Goal: Transaction & Acquisition: Purchase product/service

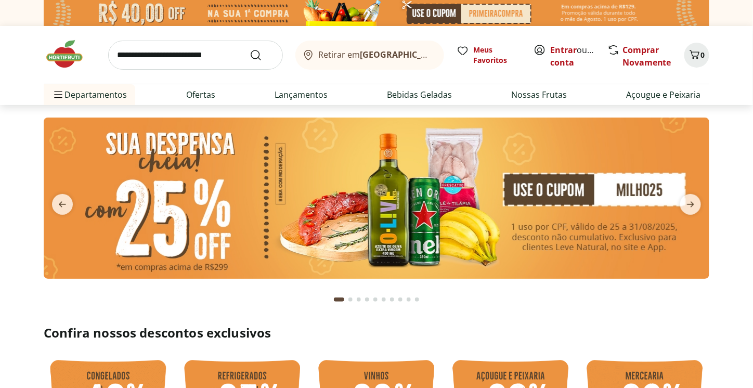
click at [171, 55] on input "search" at bounding box center [195, 55] width 175 height 29
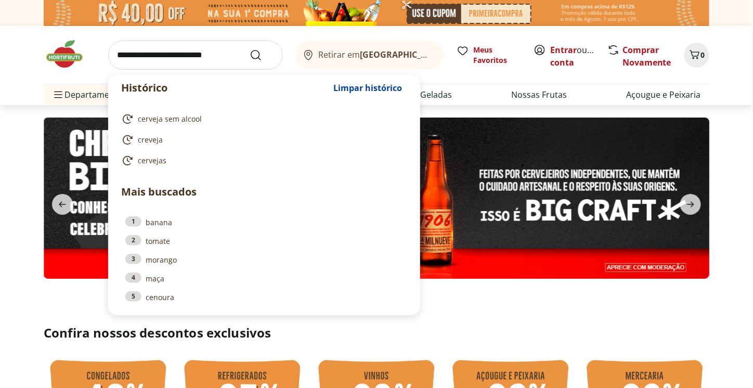
click at [188, 56] on input "search" at bounding box center [195, 55] width 175 height 29
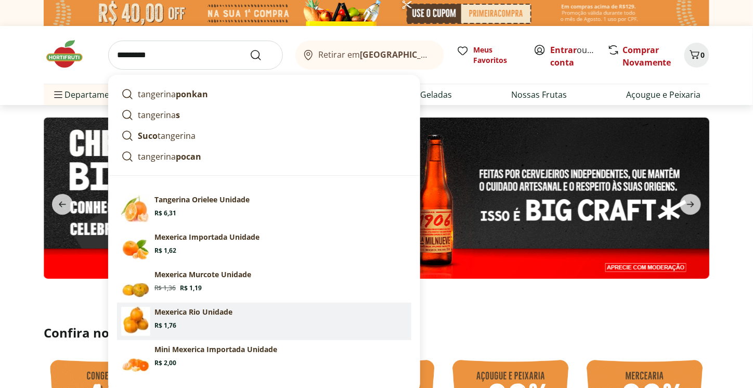
type input "*********"
click at [250, 49] on button "Submit Search" at bounding box center [262, 55] width 25 height 12
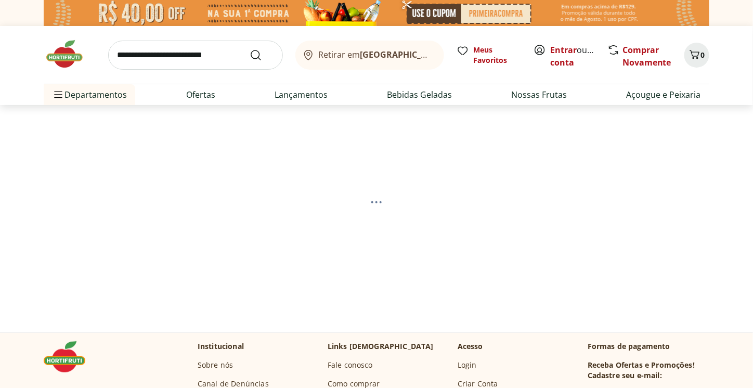
select select "**********"
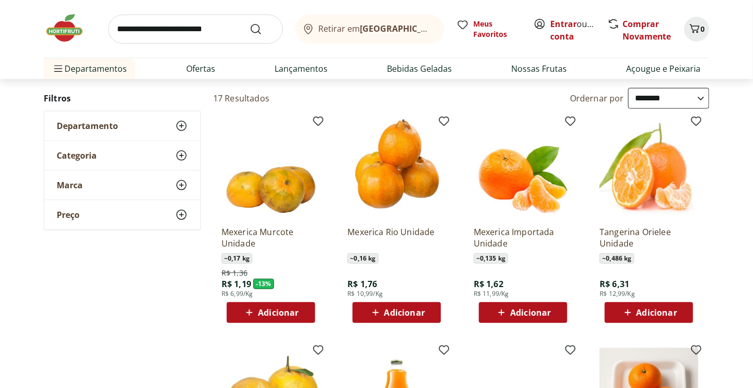
scroll to position [104, 0]
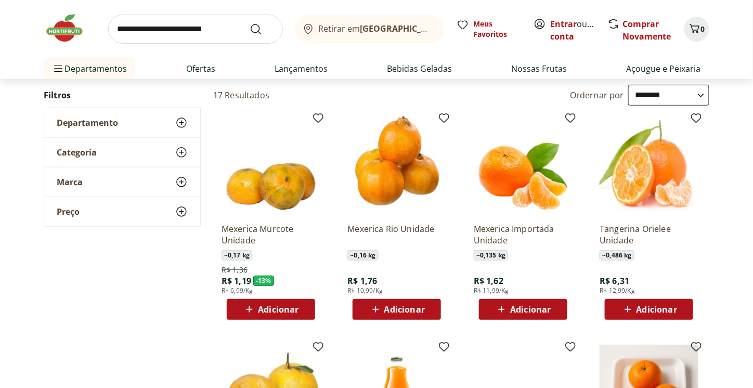
click at [406, 308] on span "Adicionar" at bounding box center [404, 309] width 41 height 8
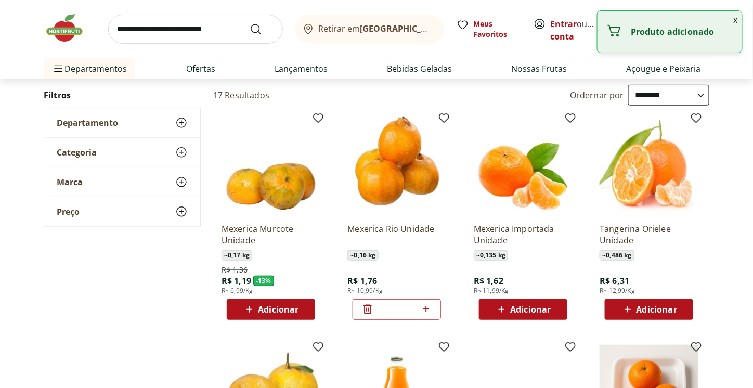
click at [429, 310] on icon at bounding box center [426, 309] width 13 height 12
click at [428, 310] on icon at bounding box center [426, 309] width 13 height 12
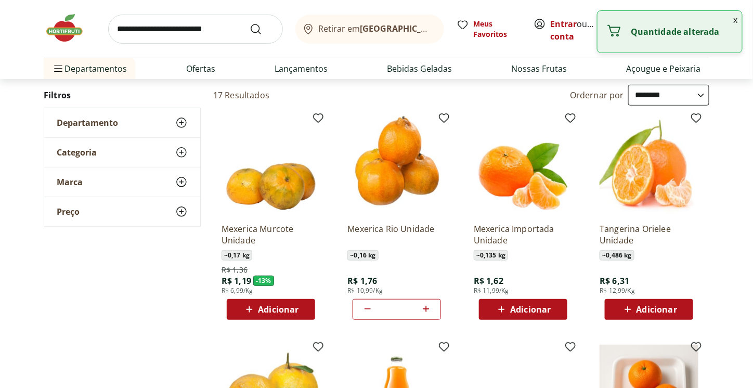
type input "*"
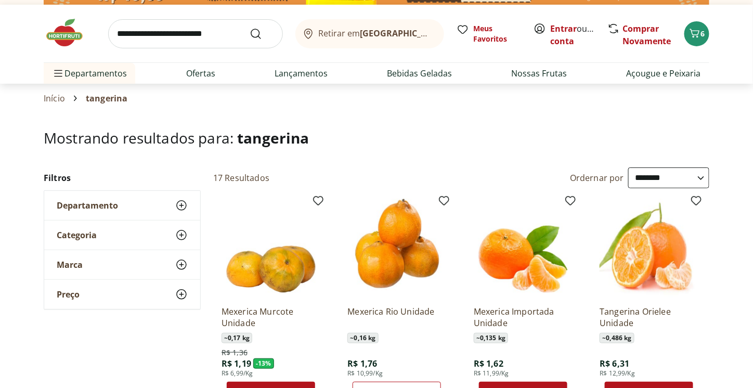
scroll to position [0, 0]
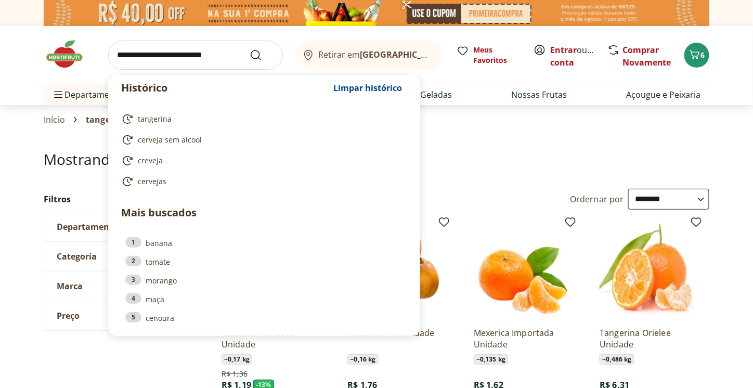
click at [173, 52] on input "search" at bounding box center [195, 55] width 175 height 29
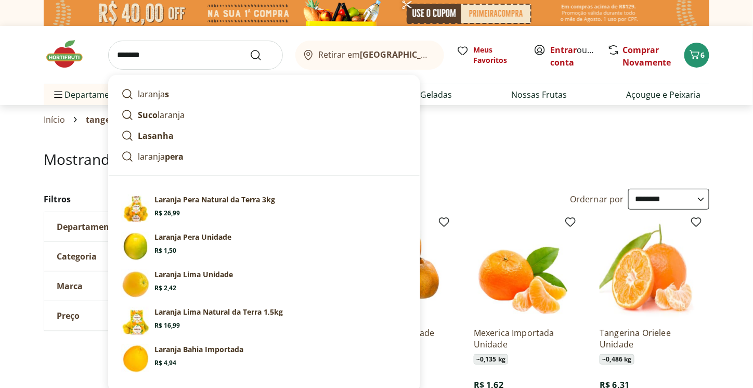
type input "*******"
click at [250, 49] on button "Submit Search" at bounding box center [262, 55] width 25 height 12
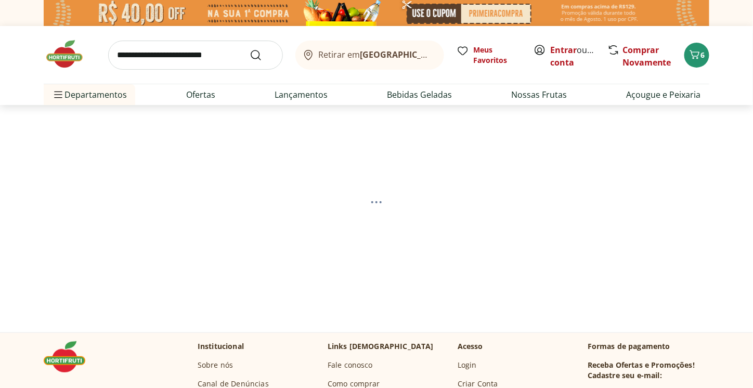
select select "**********"
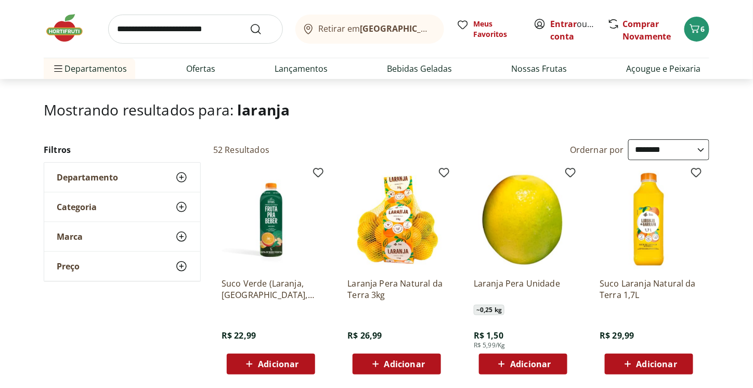
scroll to position [52, 0]
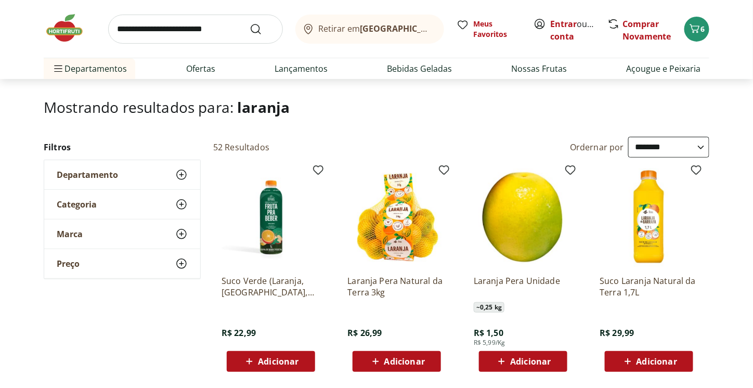
click at [406, 360] on span "Adicionar" at bounding box center [404, 361] width 41 height 8
click at [698, 30] on icon "Carrinho" at bounding box center [694, 28] width 12 height 12
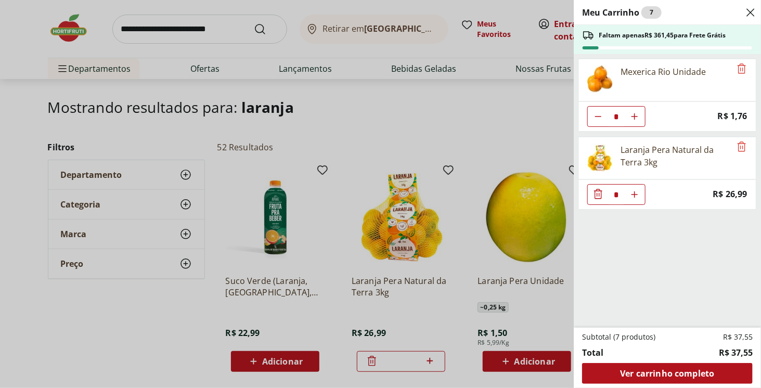
click at [365, 64] on div "Meu Carrinho 7 Faltam apenas R$ 361,45 para Frete Grátis Mexerica Rio Unidade *…" at bounding box center [380, 194] width 761 height 388
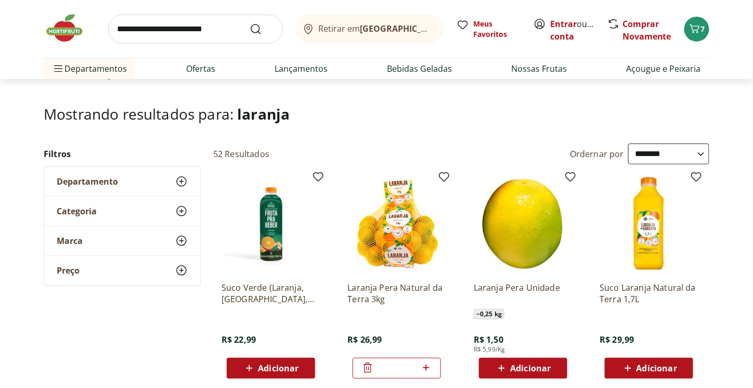
scroll to position [0, 0]
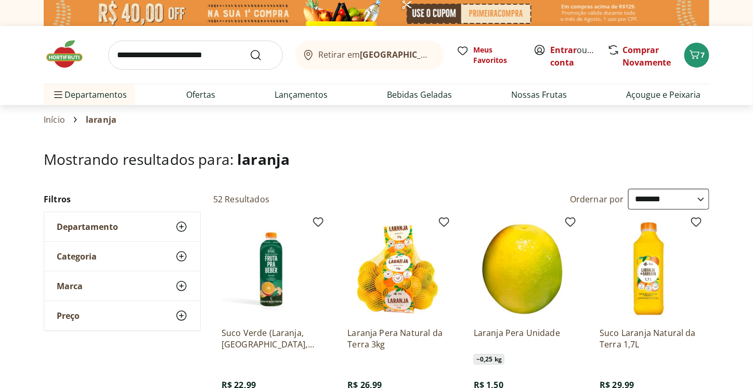
click at [198, 60] on input "search" at bounding box center [195, 55] width 175 height 29
type input "******"
click at [250, 49] on button "Submit Search" at bounding box center [262, 55] width 25 height 12
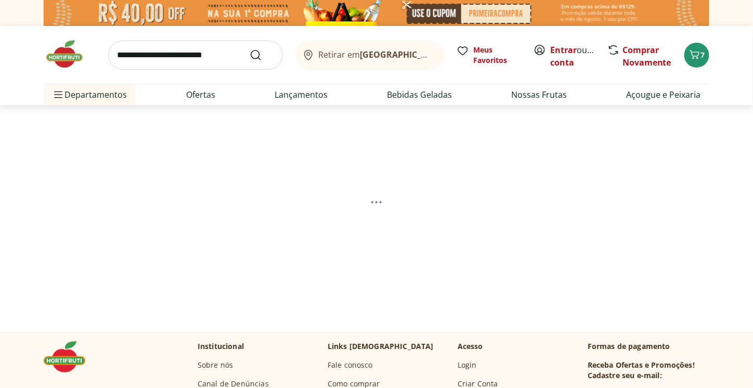
select select "**********"
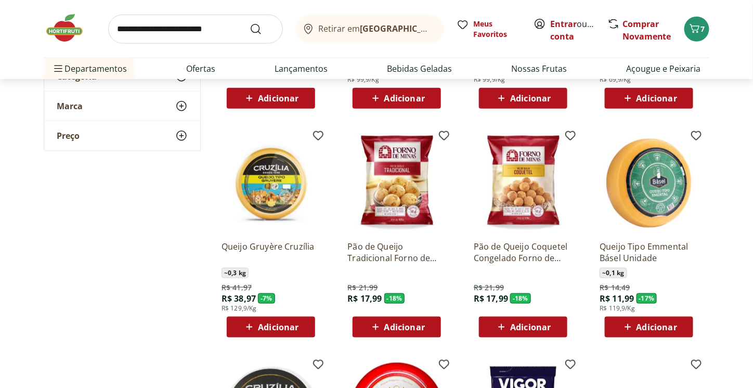
scroll to position [312, 0]
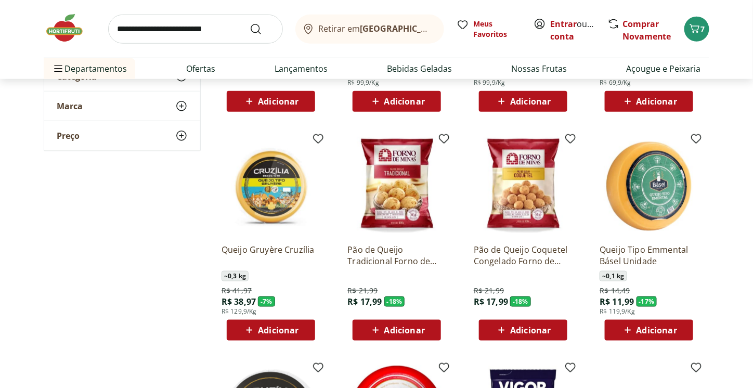
click at [635, 326] on span "Adicionar" at bounding box center [649, 330] width 56 height 12
click at [680, 329] on icon at bounding box center [678, 329] width 6 height 6
click at [702, 33] on span "9" at bounding box center [703, 29] width 4 height 10
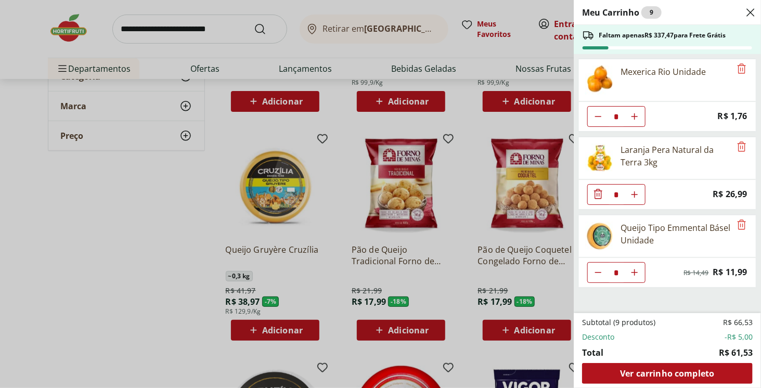
click at [159, 189] on div "Meu Carrinho 9 Faltam apenas R$ 337,47 para Frete Grátis Mexerica Rio Unidade *…" at bounding box center [380, 194] width 761 height 388
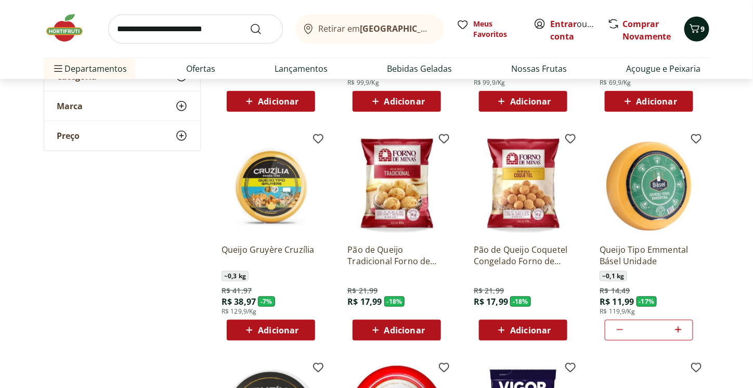
click at [697, 36] on div "9" at bounding box center [697, 29] width 8 height 17
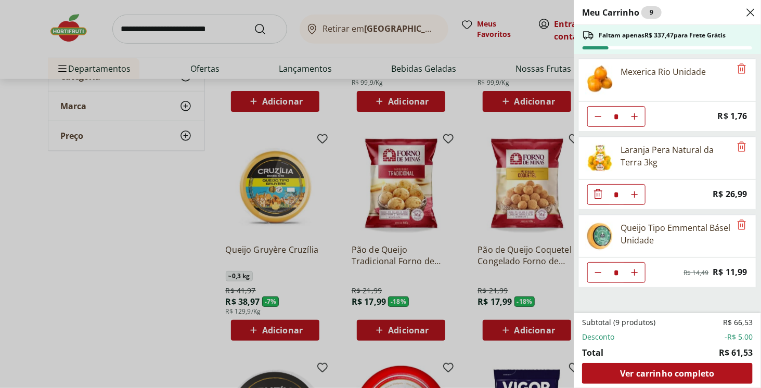
click at [752, 12] on icon "Close" at bounding box center [750, 12] width 12 height 12
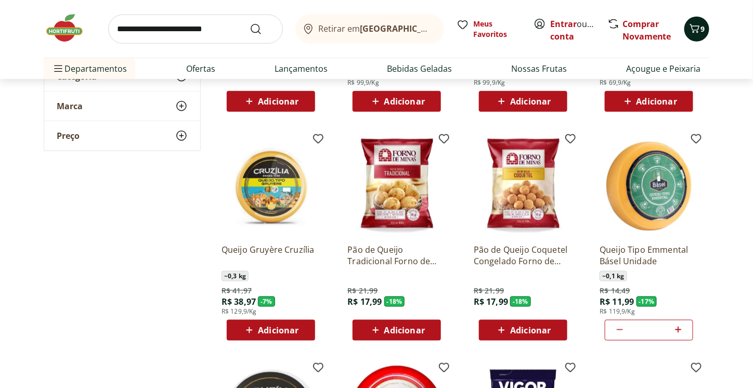
click at [696, 23] on icon "Carrinho" at bounding box center [694, 28] width 12 height 12
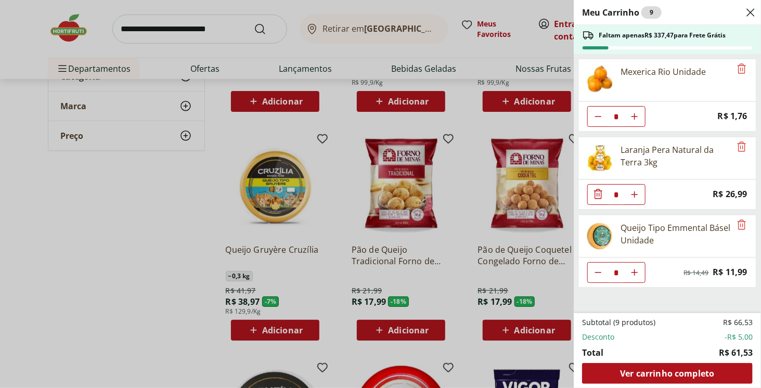
click at [148, 178] on div "Meu Carrinho 9 Faltam apenas R$ 337,47 para Frete Grátis Mexerica Rio Unidade *…" at bounding box center [380, 194] width 761 height 388
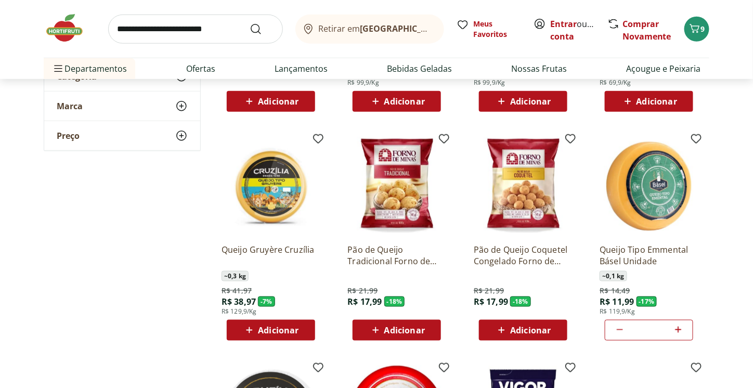
click at [680, 331] on icon at bounding box center [678, 329] width 13 height 12
click at [701, 29] on span "10" at bounding box center [703, 29] width 8 height 10
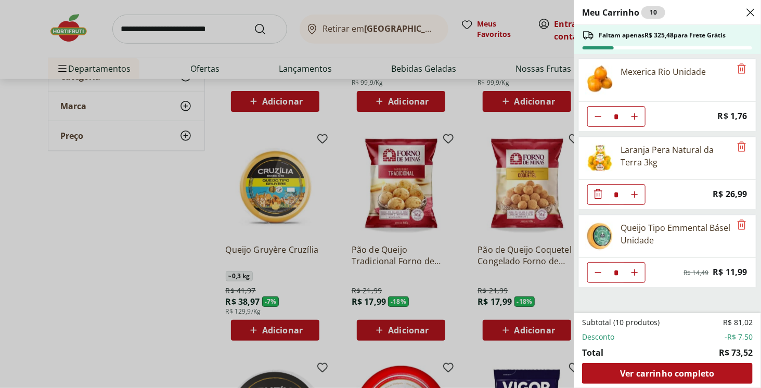
click at [152, 182] on div "Meu Carrinho 10 Faltam apenas R$ 325,48 para Frete Grátis Mexerica Rio Unidade …" at bounding box center [380, 194] width 761 height 388
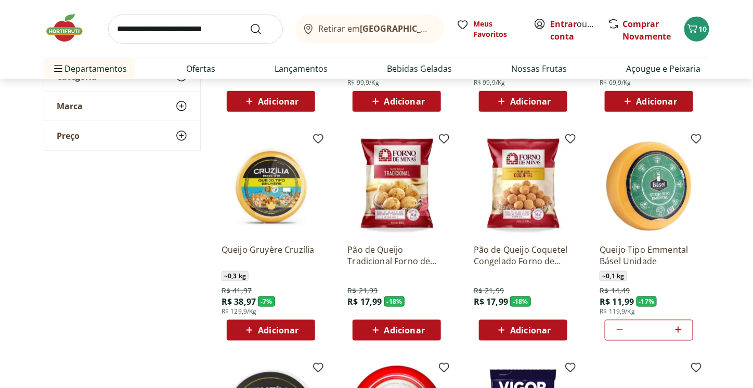
click at [680, 330] on icon at bounding box center [678, 329] width 13 height 12
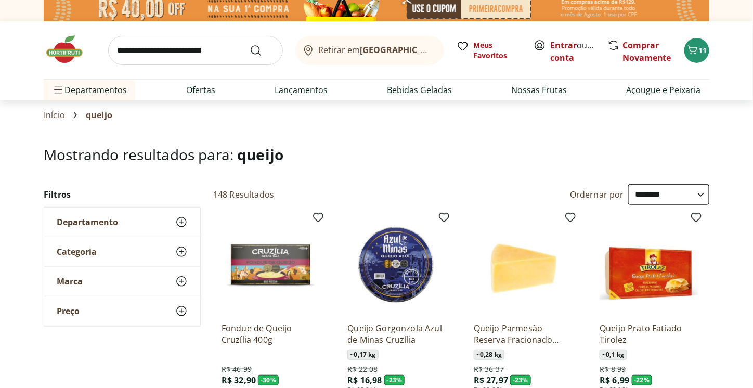
scroll to position [0, 0]
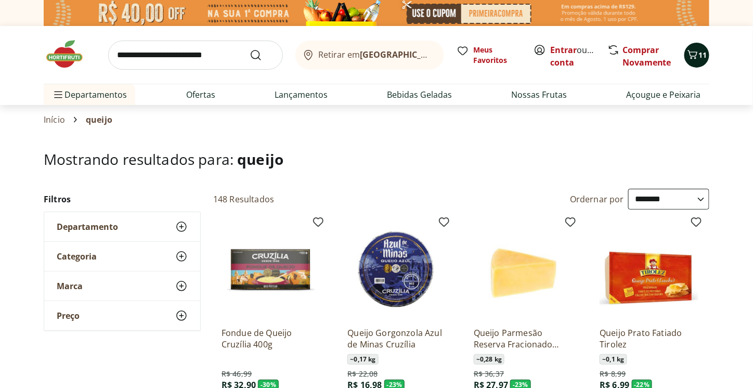
click at [695, 54] on icon "Carrinho" at bounding box center [692, 54] width 12 height 12
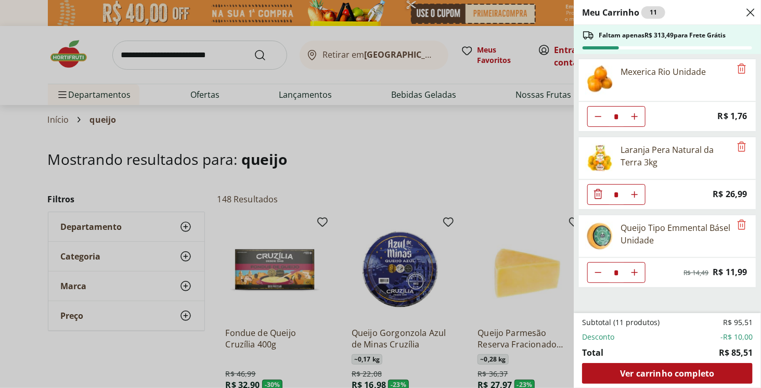
click at [20, 51] on div "Meu Carrinho 11 Faltam apenas R$ 313,49 para Frete Grátis Mexerica Rio Unidade …" at bounding box center [380, 194] width 761 height 388
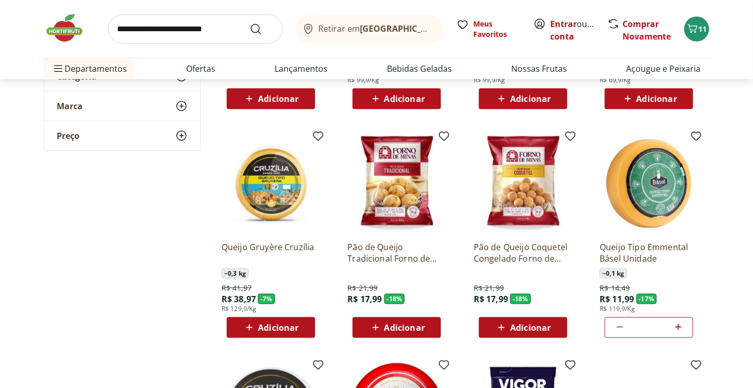
scroll to position [312, 0]
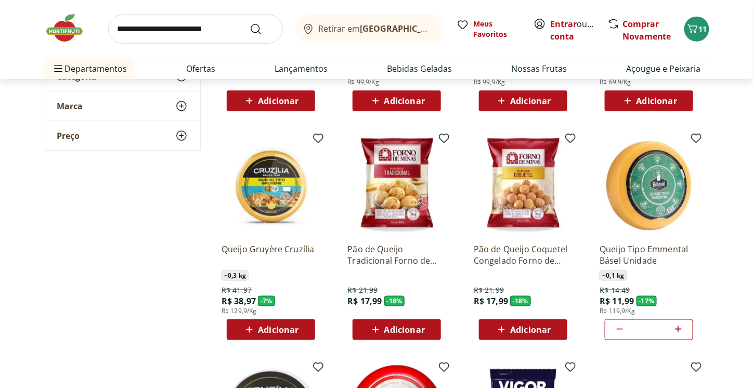
click at [623, 331] on icon at bounding box center [619, 329] width 12 height 12
type input "*"
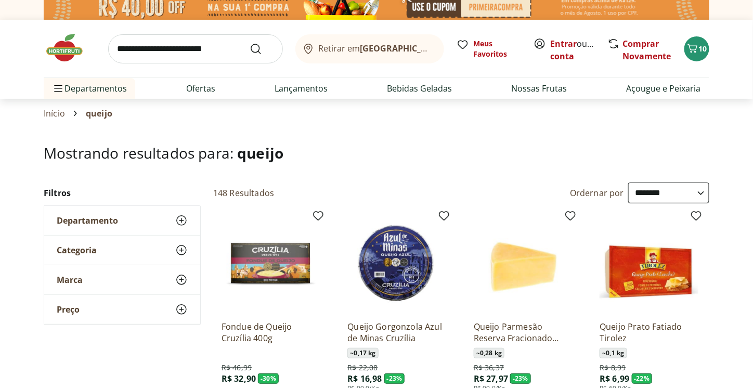
scroll to position [0, 0]
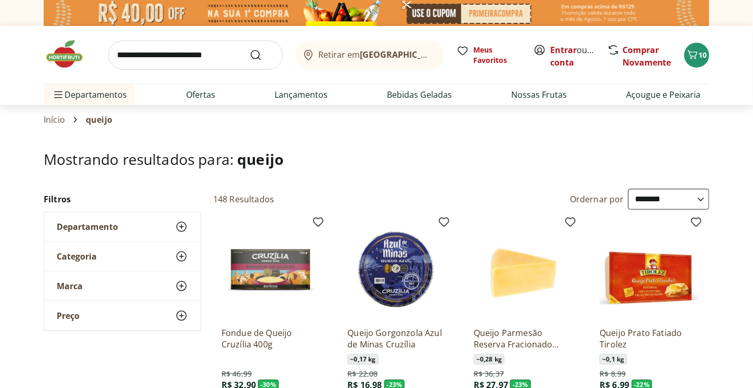
click at [198, 50] on input "search" at bounding box center [195, 55] width 175 height 29
type input "*******"
click at [250, 49] on button "Submit Search" at bounding box center [262, 55] width 25 height 12
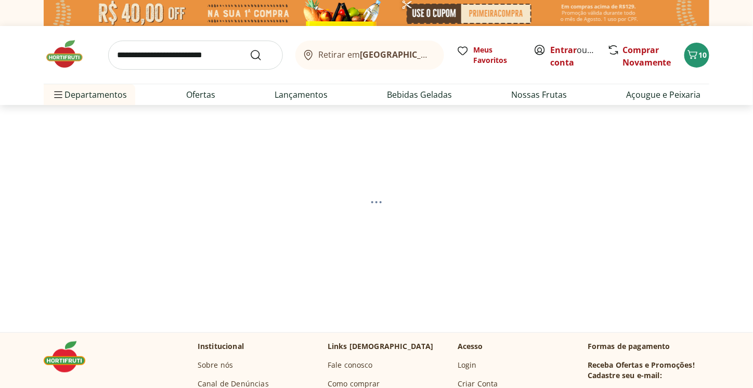
select select "**********"
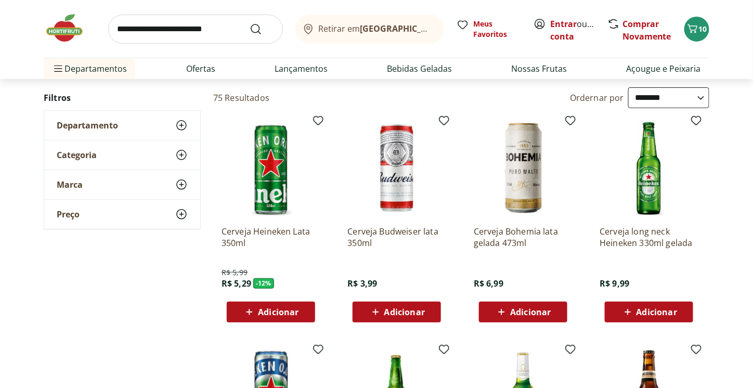
scroll to position [104, 0]
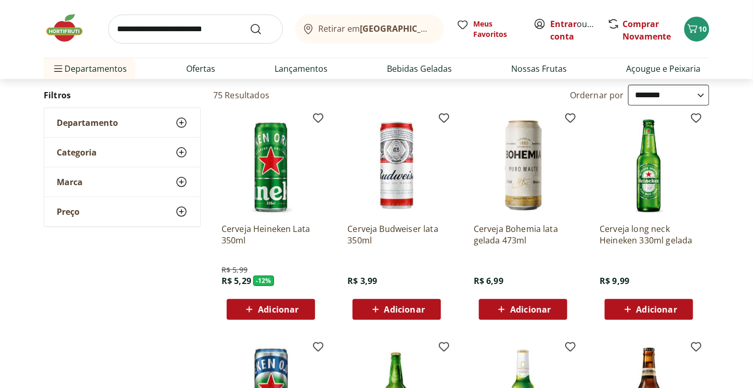
click at [279, 307] on span "Adicionar" at bounding box center [278, 309] width 41 height 8
click at [300, 308] on icon at bounding box center [300, 309] width 6 height 6
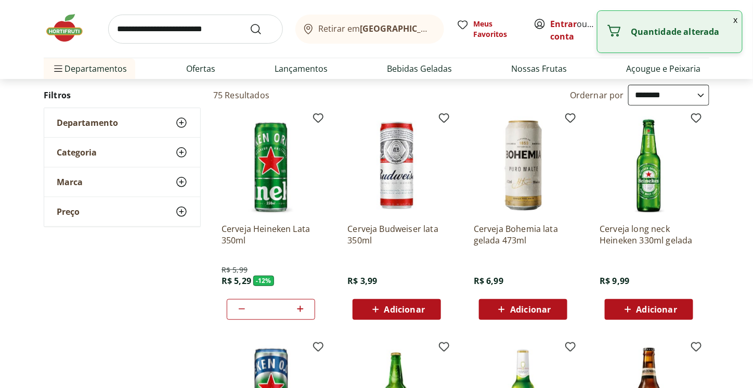
click at [300, 308] on icon at bounding box center [300, 309] width 6 height 6
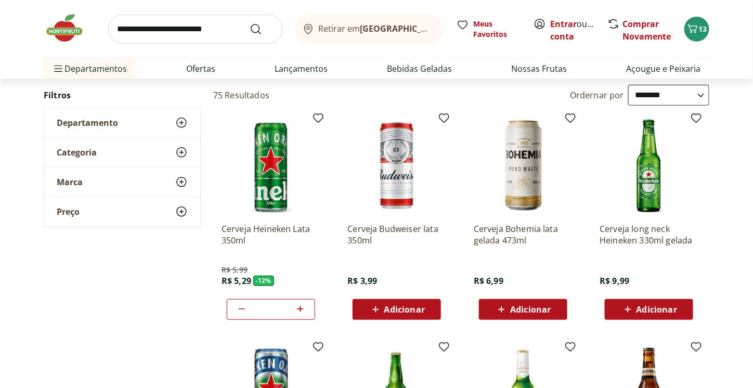
click at [242, 311] on icon at bounding box center [242, 309] width 12 height 12
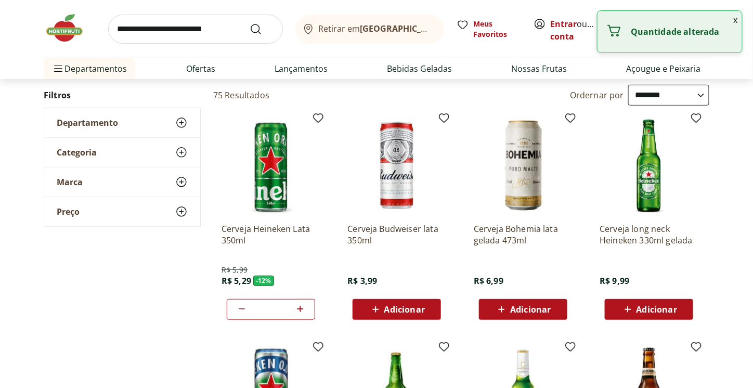
click at [241, 309] on icon at bounding box center [242, 309] width 12 height 12
type input "*"
click at [241, 309] on icon at bounding box center [242, 309] width 12 height 12
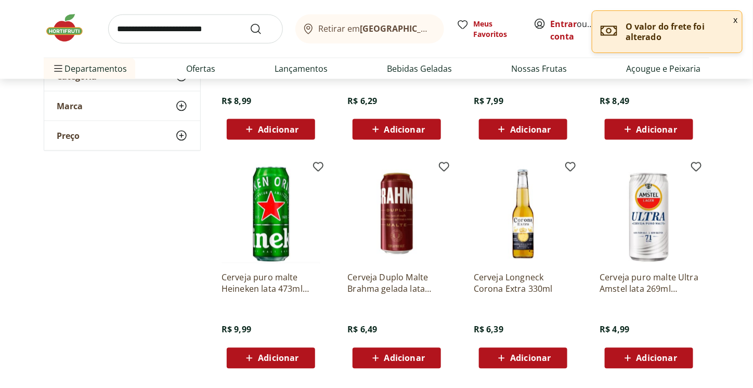
scroll to position [520, 0]
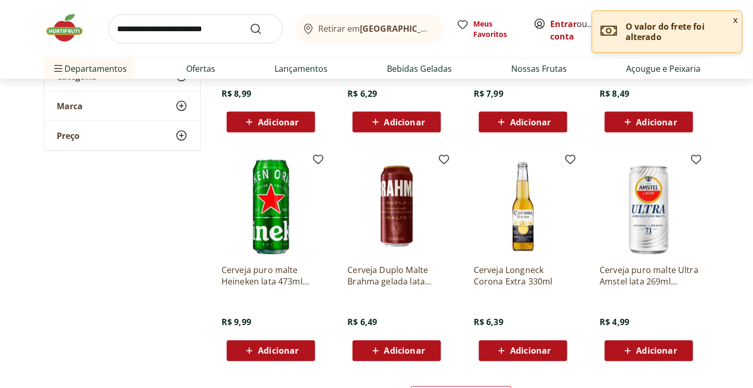
click at [275, 352] on span "Adicionar" at bounding box center [278, 351] width 41 height 8
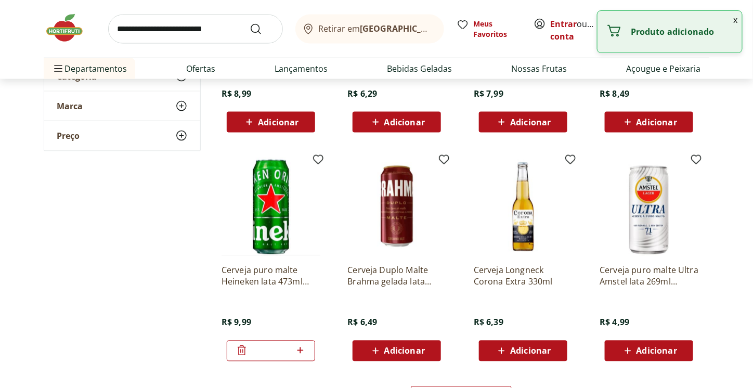
click at [300, 351] on icon at bounding box center [300, 350] width 13 height 12
type input "*"
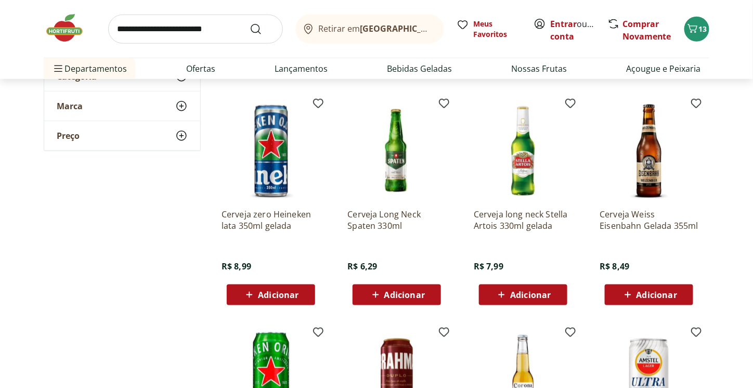
scroll to position [364, 0]
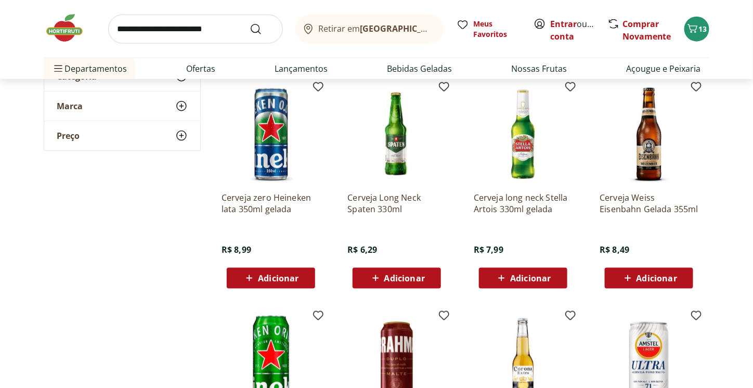
click at [275, 276] on span "Adicionar" at bounding box center [278, 278] width 41 height 8
click at [300, 277] on icon at bounding box center [300, 278] width 6 height 6
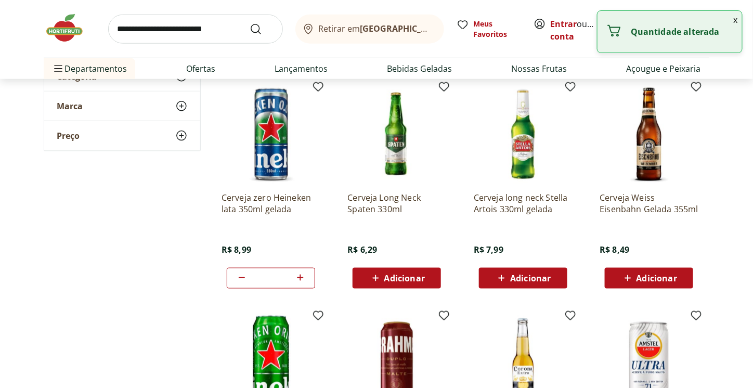
type input "*"
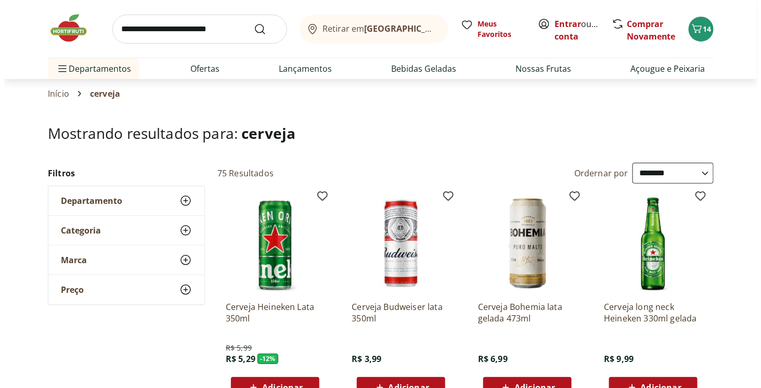
scroll to position [0, 0]
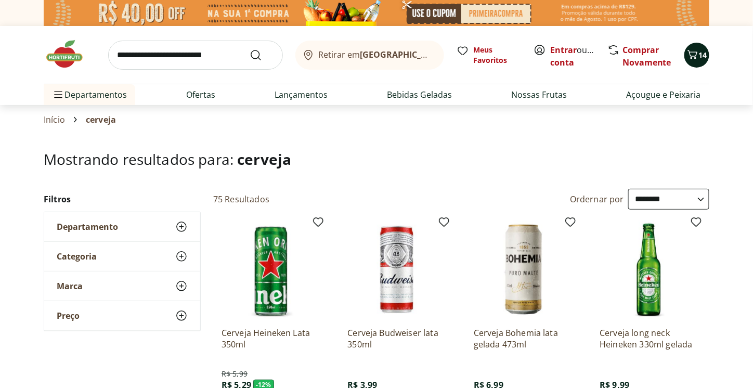
click at [698, 54] on icon "Carrinho" at bounding box center [692, 54] width 12 height 12
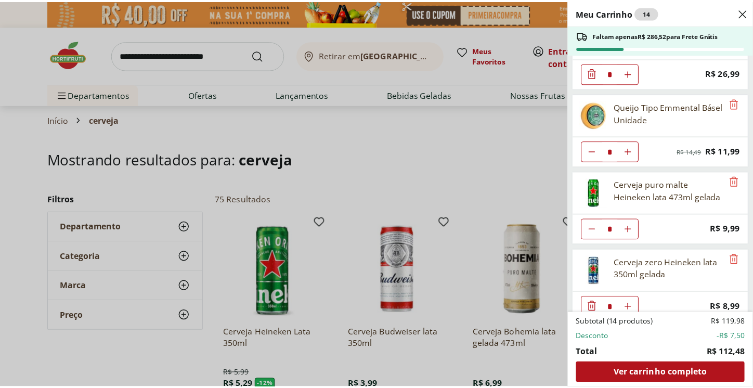
scroll to position [128, 0]
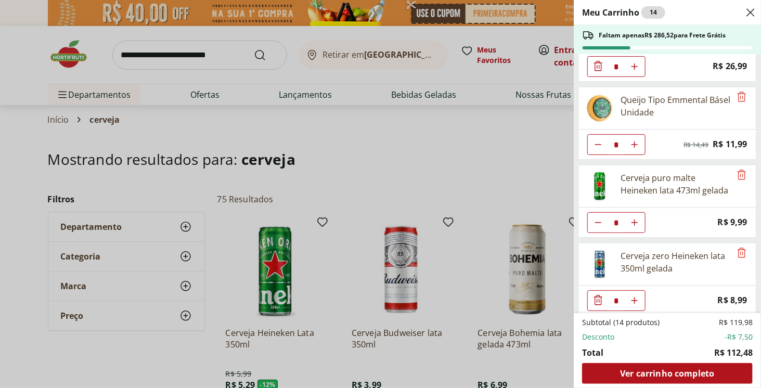
click at [199, 61] on div "Meu Carrinho 14 Faltam apenas R$ 286,52 para Frete Grátis Mexerica Rio Unidade …" at bounding box center [380, 194] width 761 height 388
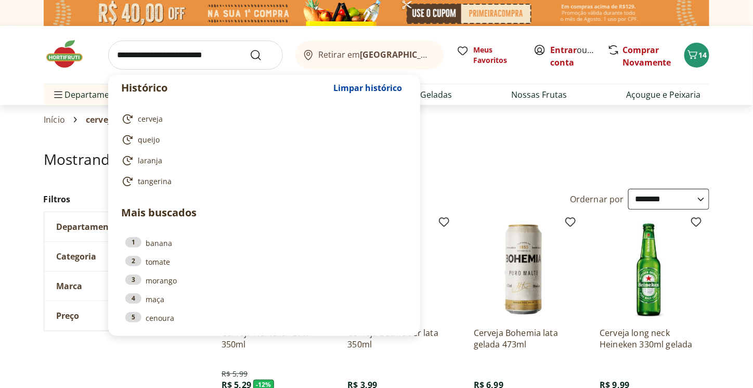
click at [196, 53] on input "search" at bounding box center [195, 55] width 175 height 29
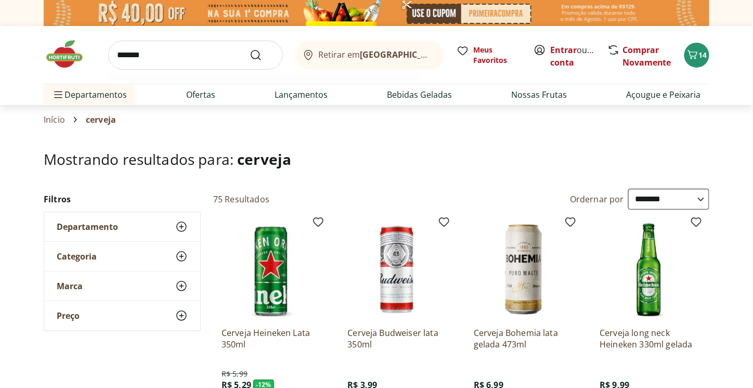
type input "*******"
click at [250, 49] on button "Submit Search" at bounding box center [262, 55] width 25 height 12
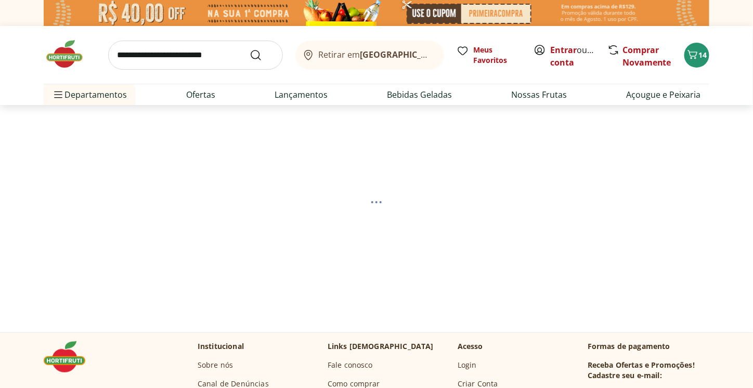
select select "**********"
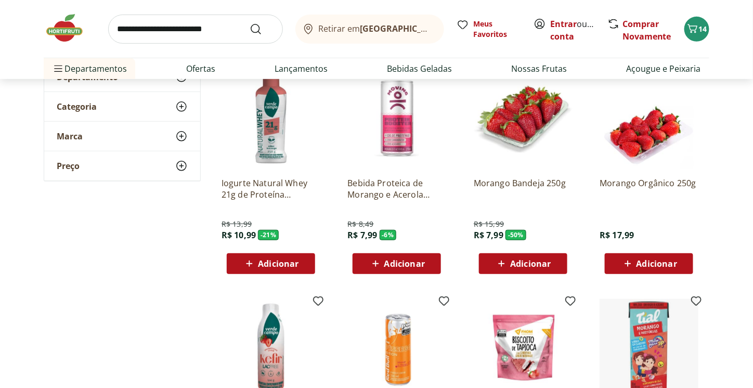
scroll to position [156, 0]
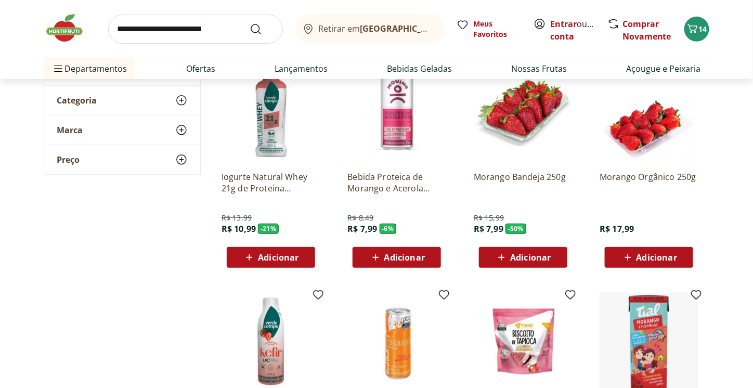
click at [525, 255] on span "Adicionar" at bounding box center [530, 257] width 41 height 8
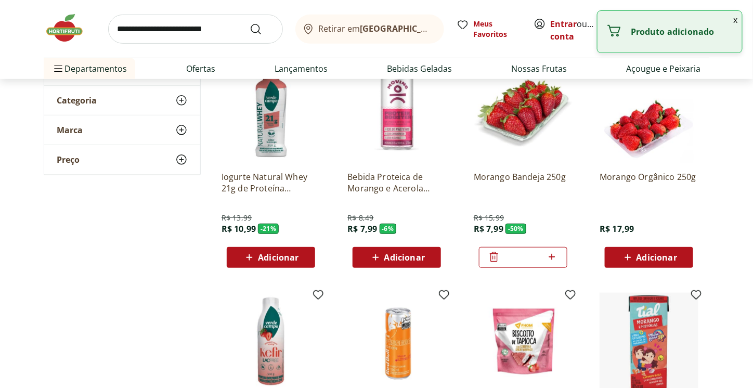
click at [554, 254] on icon at bounding box center [551, 257] width 13 height 12
type input "*"
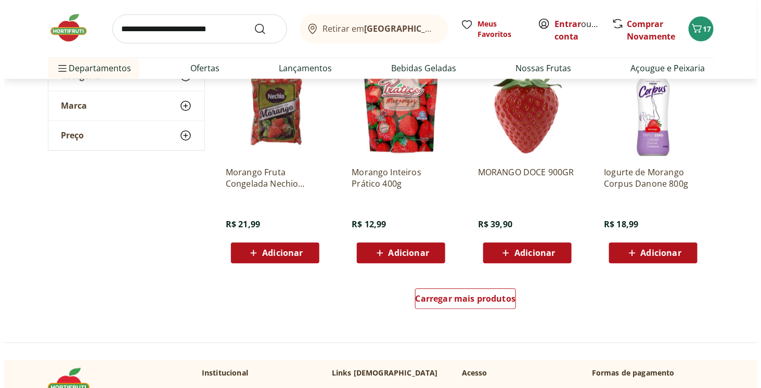
scroll to position [624, 0]
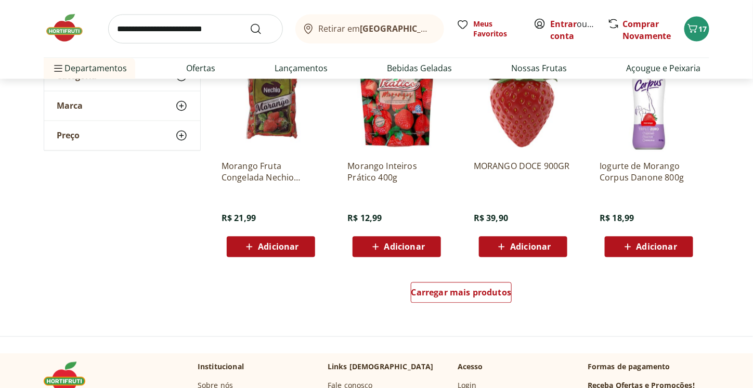
drag, startPoint x: 730, startPoint y: 27, endPoint x: 718, endPoint y: 35, distance: 14.1
click at [730, 27] on header "Retirar em [GEOGRAPHIC_DATA]/RJ Entrar ou Criar conta 17 Retirar em [GEOGRAPHIC…" at bounding box center [376, 39] width 753 height 79
click at [702, 31] on span "17" at bounding box center [703, 29] width 8 height 10
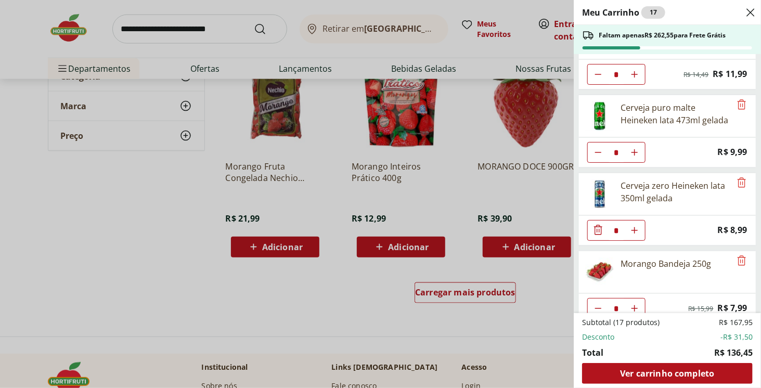
scroll to position [205, 0]
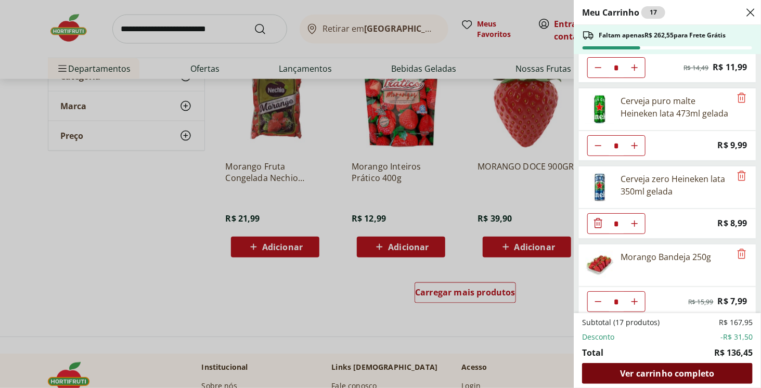
click at [658, 381] on div "Ver carrinho completo" at bounding box center [667, 373] width 171 height 21
